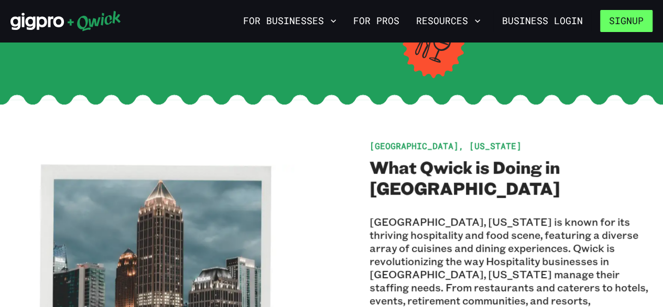
scroll to position [17, 0]
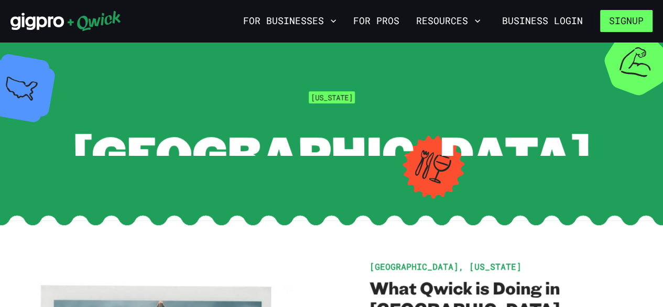
drag, startPoint x: 664, startPoint y: 33, endPoint x: 641, endPoint y: 23, distance: 25.3
click at [641, 23] on html "For Businesses For Pros Resources Business Login Signup [US_STATE] [GEOGRAPHIC_…" at bounding box center [331, 136] width 663 height 307
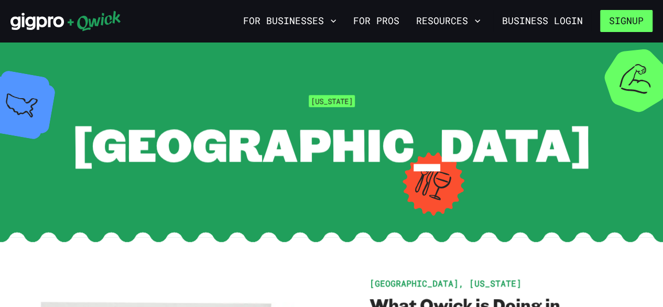
click at [641, 23] on button "Signup" at bounding box center [626, 21] width 52 height 22
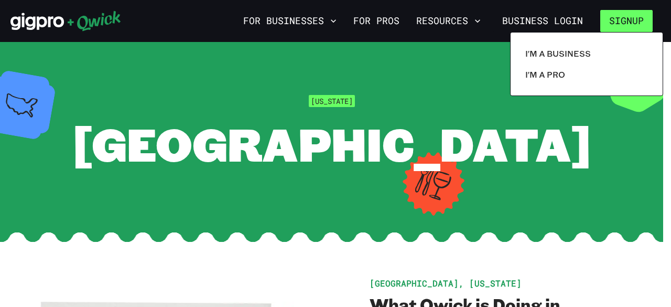
click at [641, 23] on div at bounding box center [335, 153] width 671 height 307
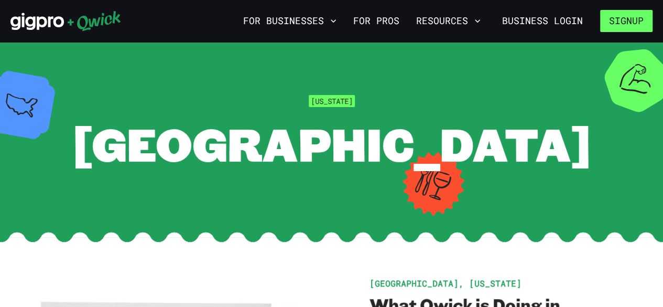
click at [641, 23] on button "Signup" at bounding box center [626, 21] width 52 height 22
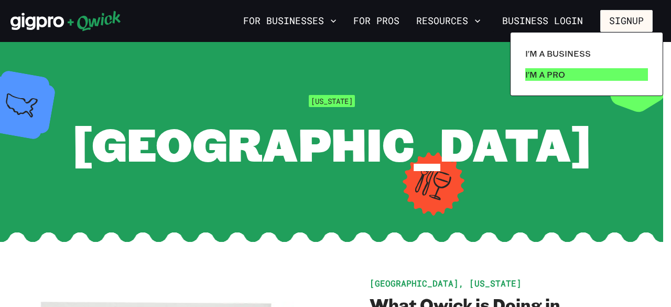
click at [564, 80] on link "I'm a Pro" at bounding box center [586, 74] width 131 height 21
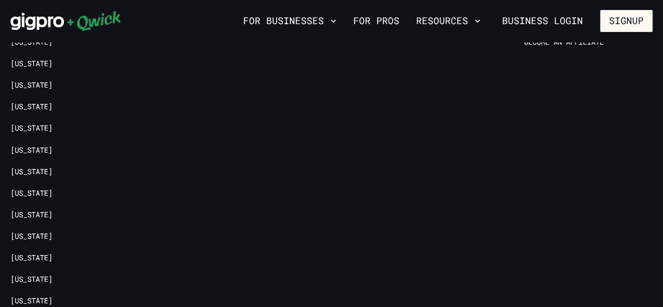
scroll to position [1956, 0]
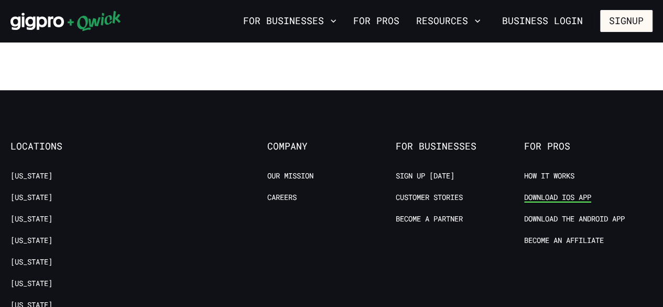
click at [571, 192] on link "Download IOS App" at bounding box center [557, 197] width 67 height 10
click at [558, 214] on link "Download the Android App" at bounding box center [574, 219] width 101 height 10
